Goal: Use online tool/utility

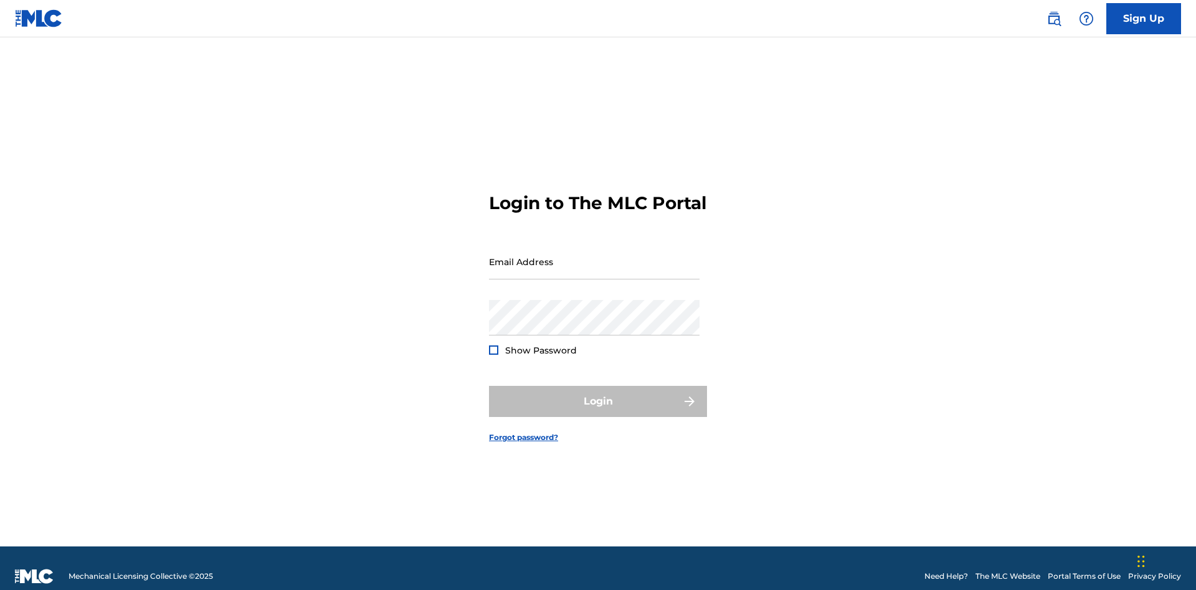
scroll to position [16, 0]
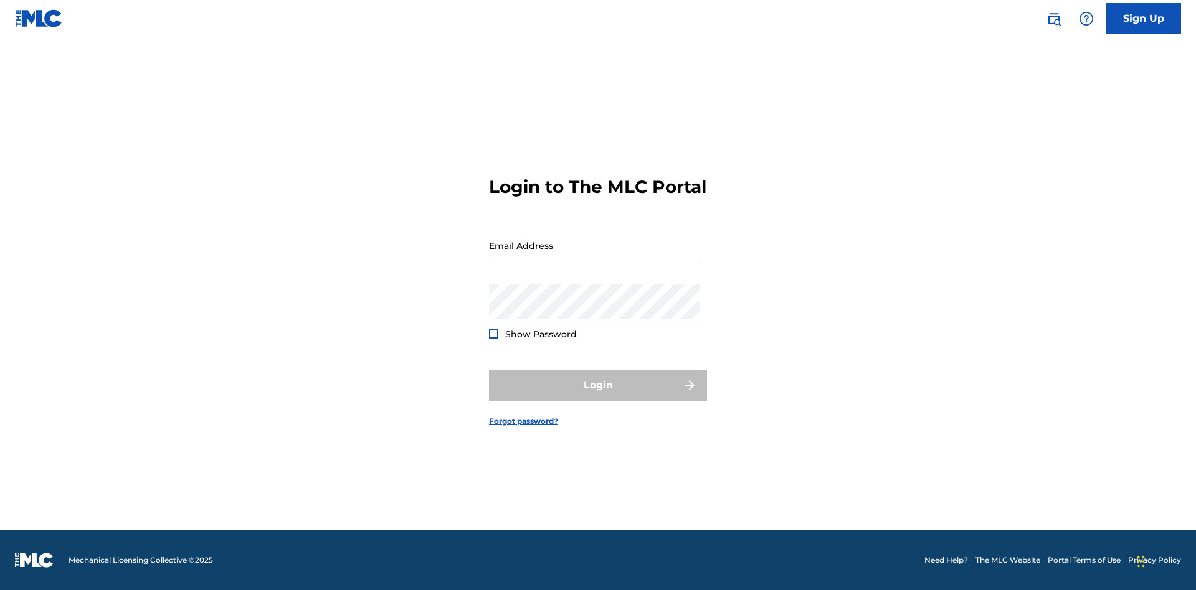
click at [594, 256] on input "Email Address" at bounding box center [594, 245] width 210 height 35
type input "[EMAIL_ADDRESS][DOMAIN_NAME]"
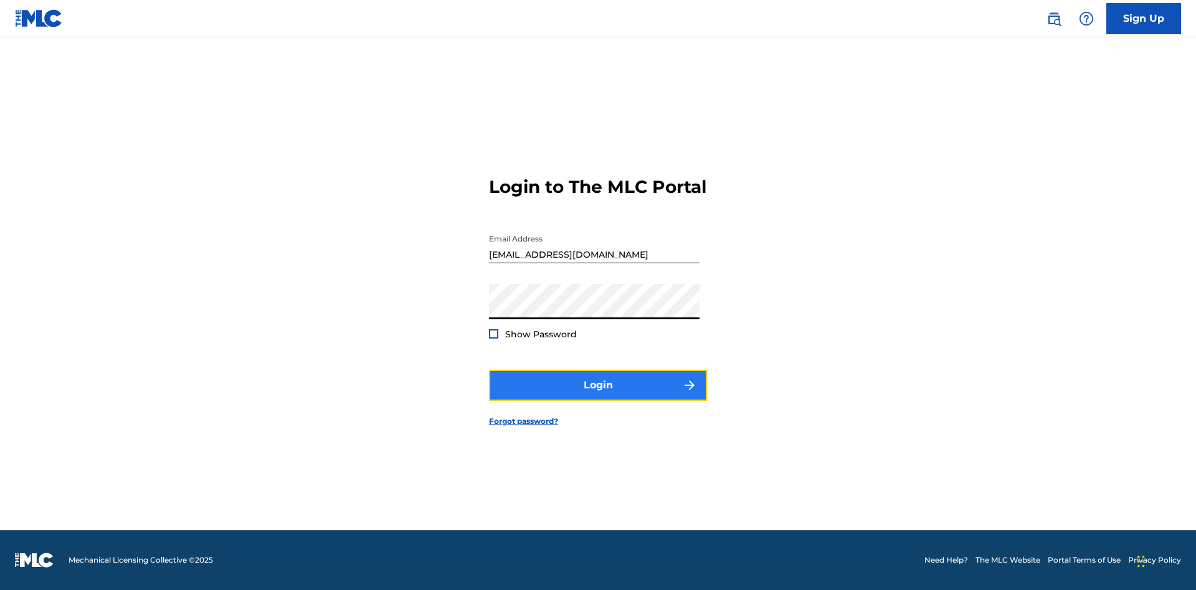
click at [598, 396] on button "Login" at bounding box center [598, 385] width 218 height 31
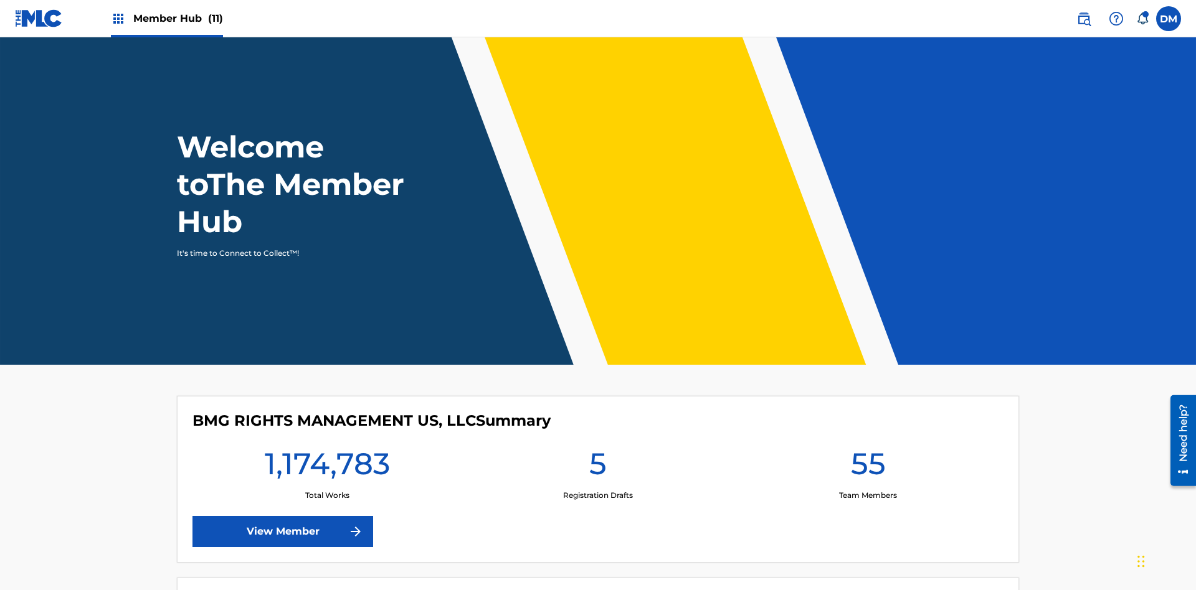
click at [177, 18] on span "Member Hub (11)" at bounding box center [178, 18] width 90 height 14
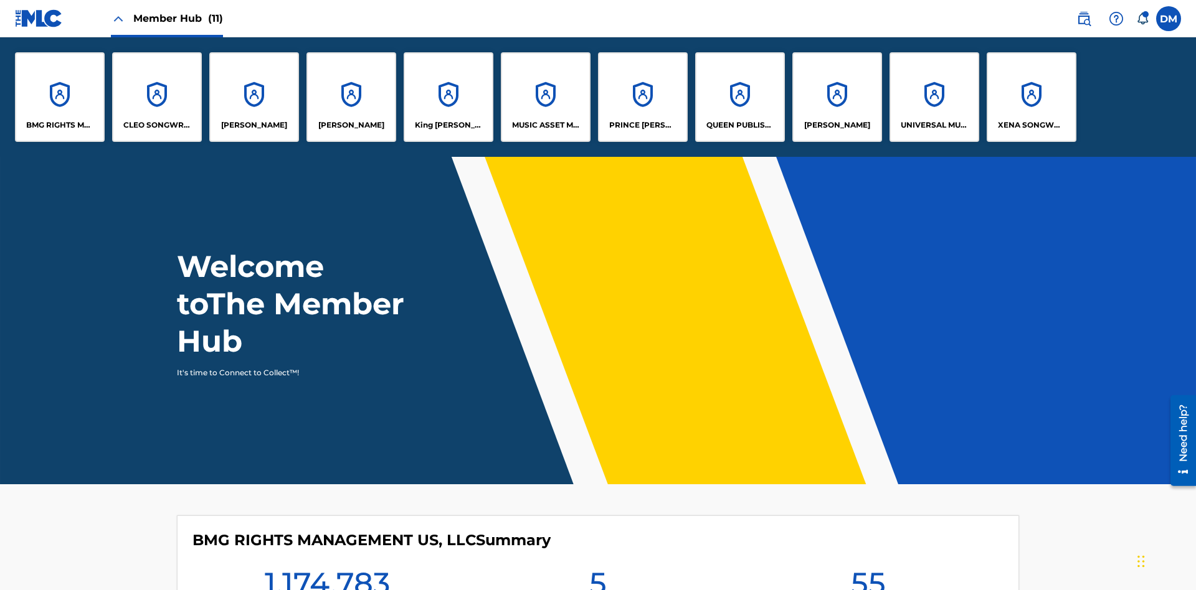
scroll to position [45, 0]
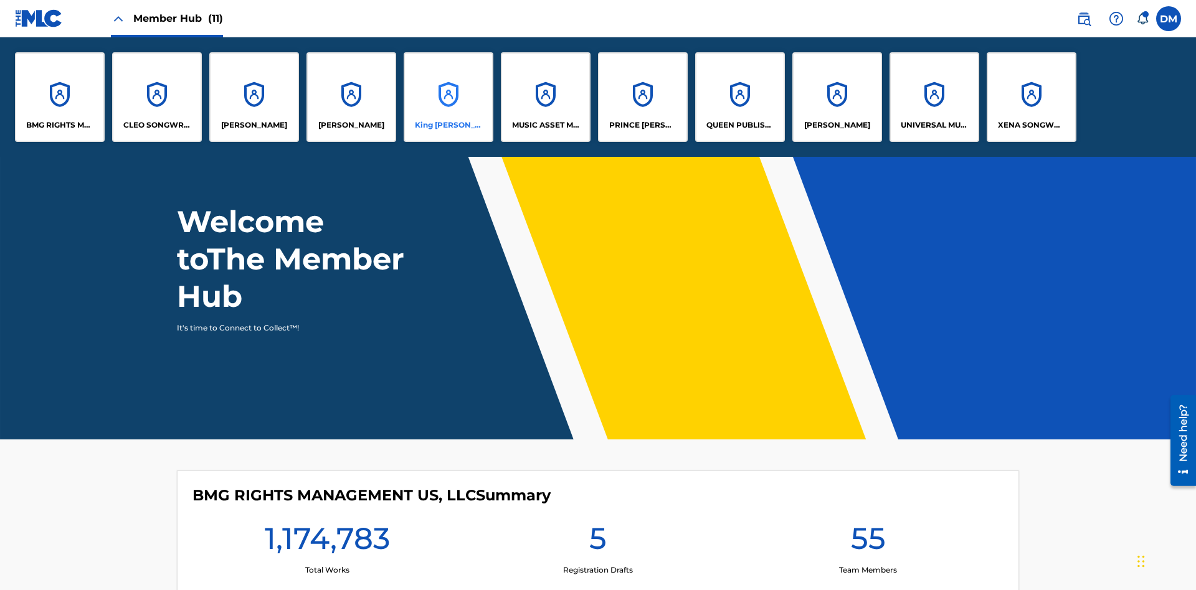
click at [448, 125] on p "King [PERSON_NAME]" at bounding box center [449, 125] width 68 height 11
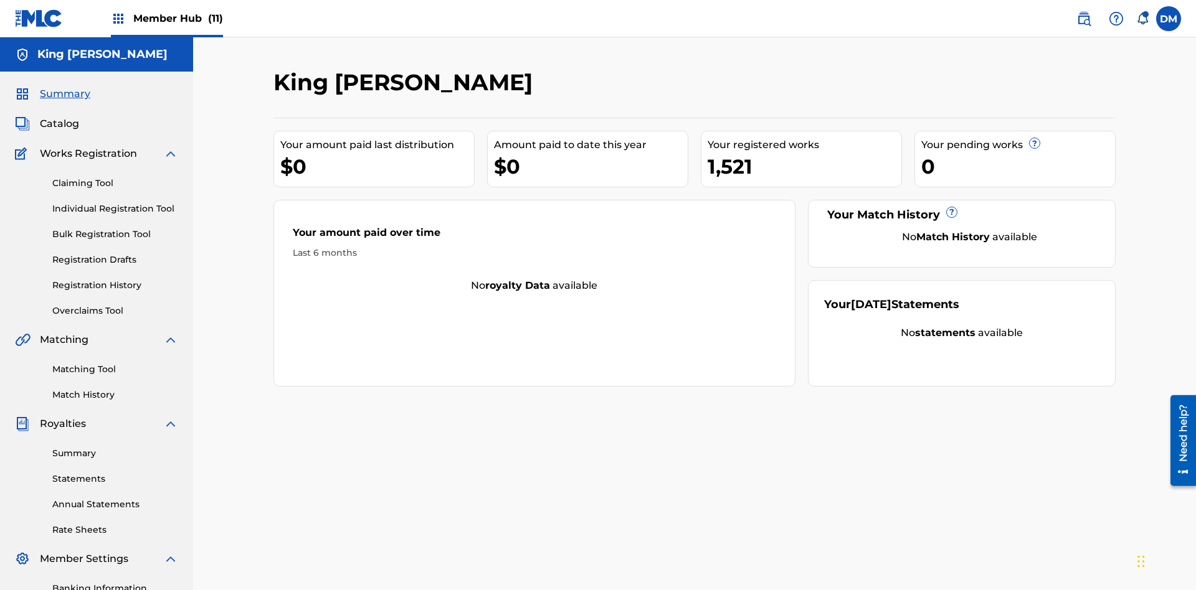
scroll to position [153, 0]
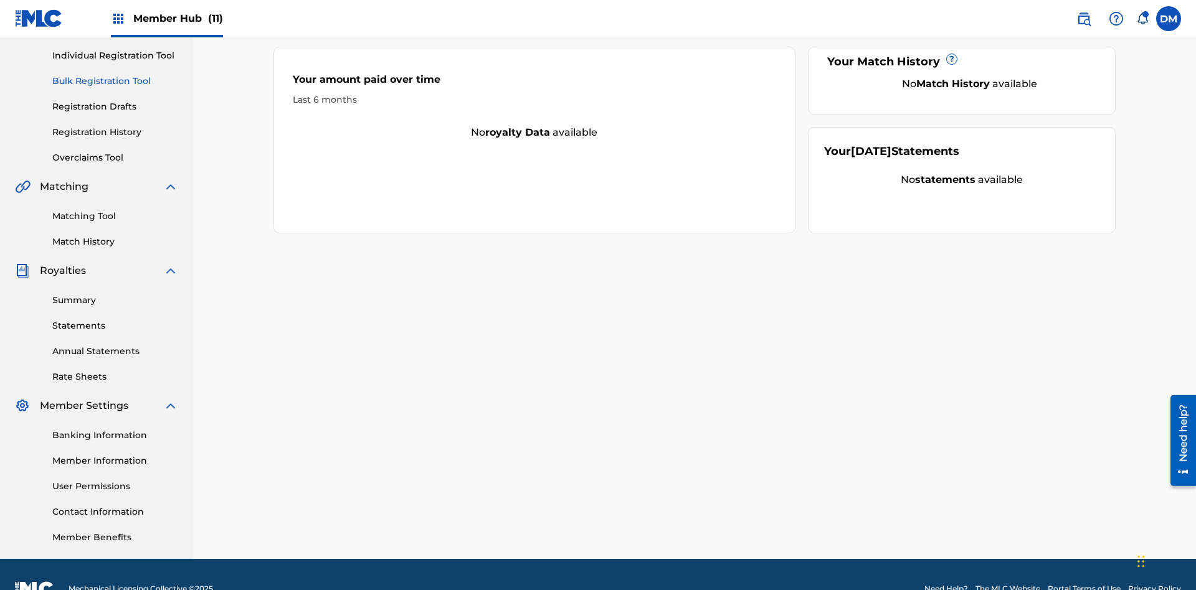
click at [115, 81] on link "Bulk Registration Tool" at bounding box center [115, 81] width 126 height 13
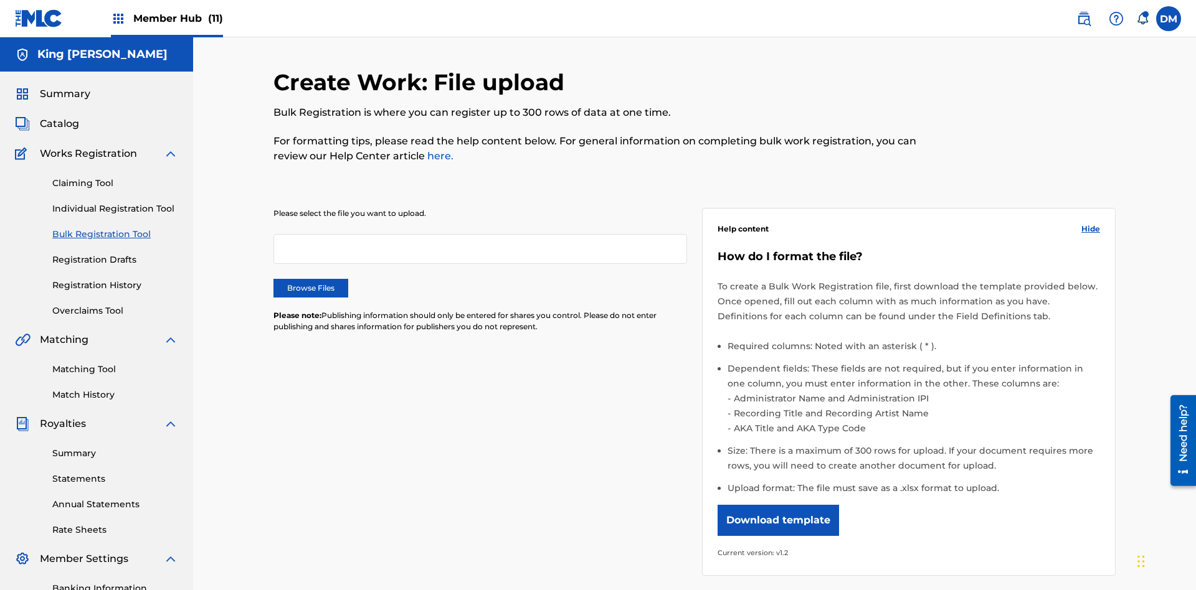
scroll to position [0, 273]
